Goal: Information Seeking & Learning: Learn about a topic

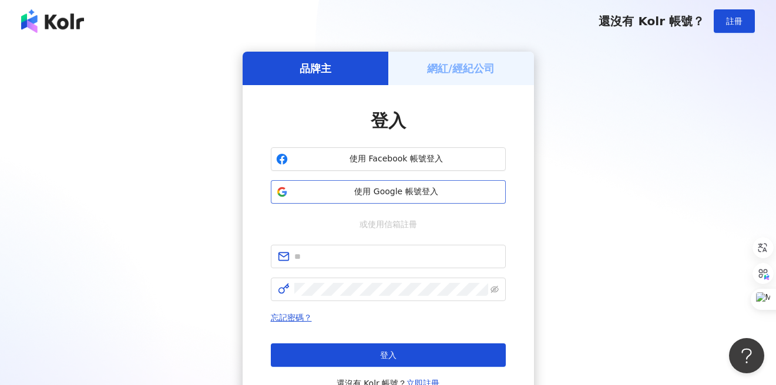
click at [362, 194] on span "使用 Google 帳號登入" at bounding box center [397, 192] width 208 height 12
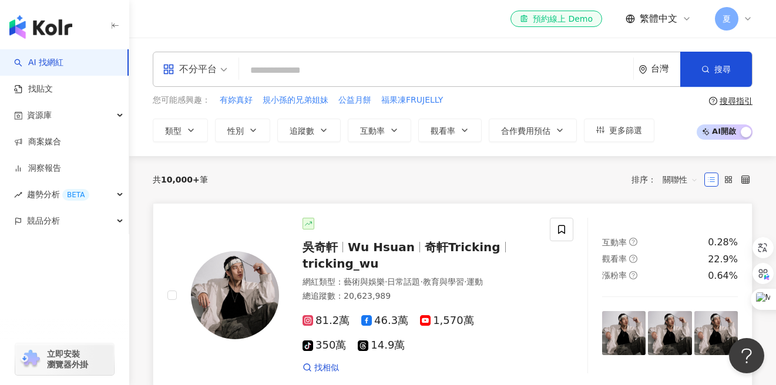
click at [433, 252] on span "奇軒Tricking" at bounding box center [463, 247] width 76 height 14
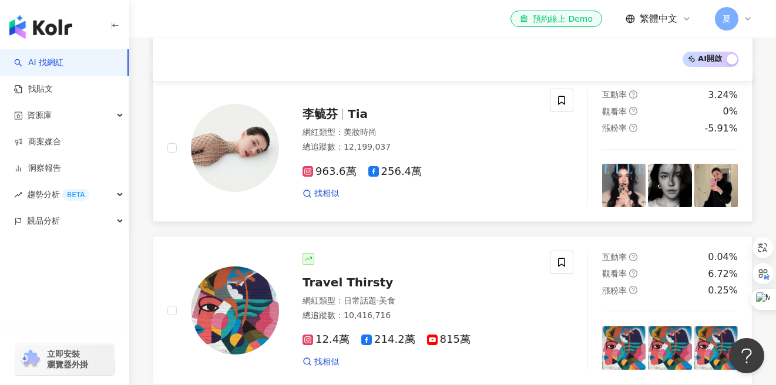
scroll to position [479, 0]
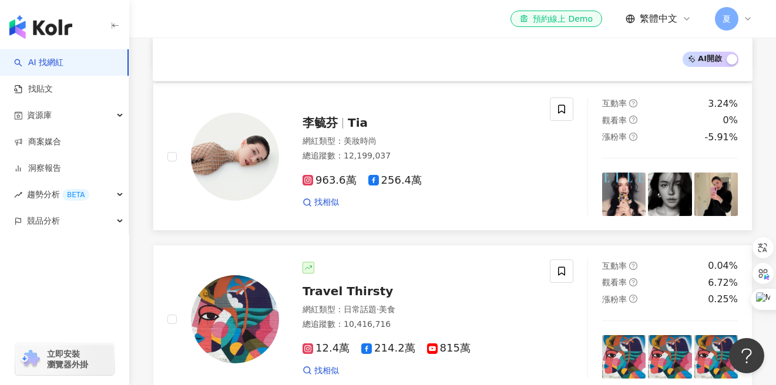
click at [325, 123] on span "李毓芬" at bounding box center [320, 123] width 35 height 14
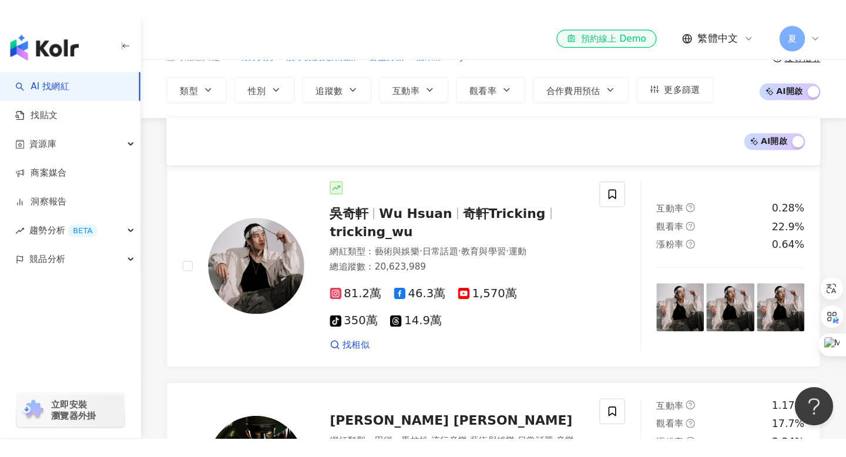
scroll to position [0, 0]
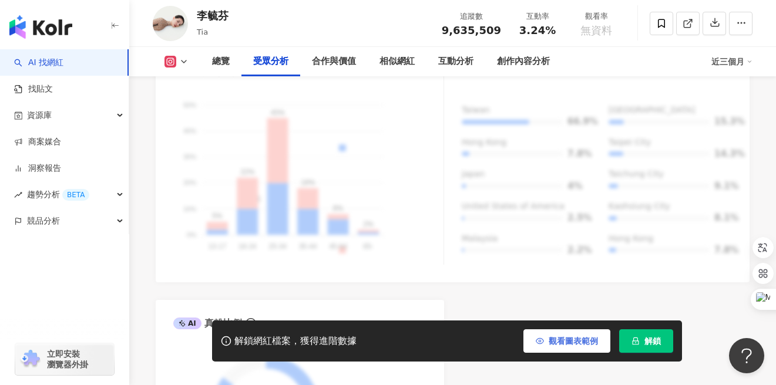
click at [560, 344] on span "觀看圖表範例" at bounding box center [573, 341] width 49 height 9
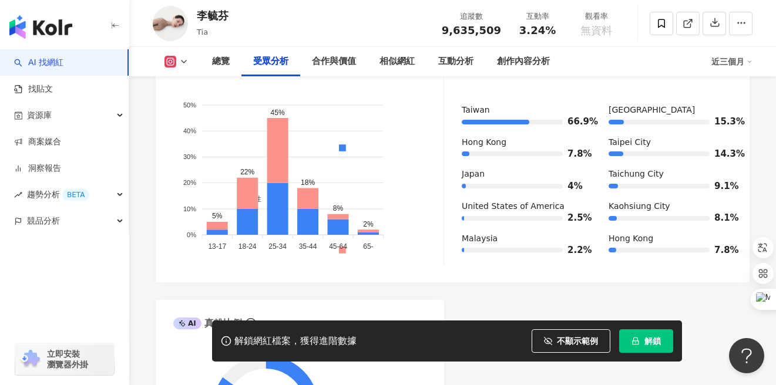
drag, startPoint x: 540, startPoint y: 336, endPoint x: 567, endPoint y: 313, distance: 36.3
click at [540, 336] on button "不顯示範例" at bounding box center [571, 341] width 79 height 23
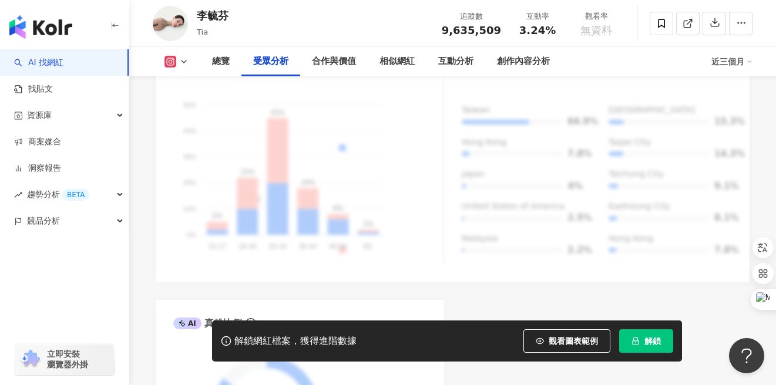
click at [548, 347] on button "觀看圖表範例" at bounding box center [566, 341] width 87 height 23
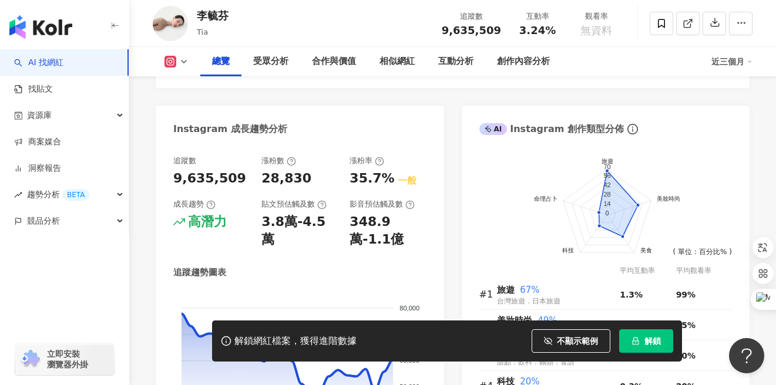
scroll to position [603, 0]
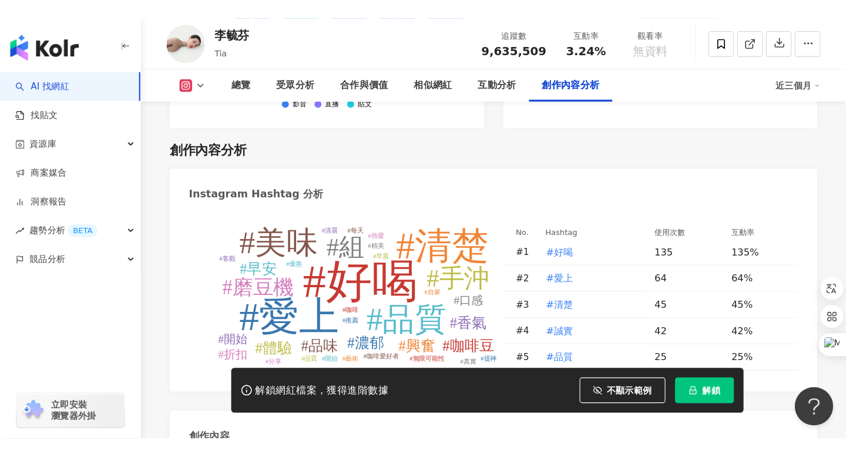
scroll to position [3309, 0]
